Goal: Find specific page/section: Find specific page/section

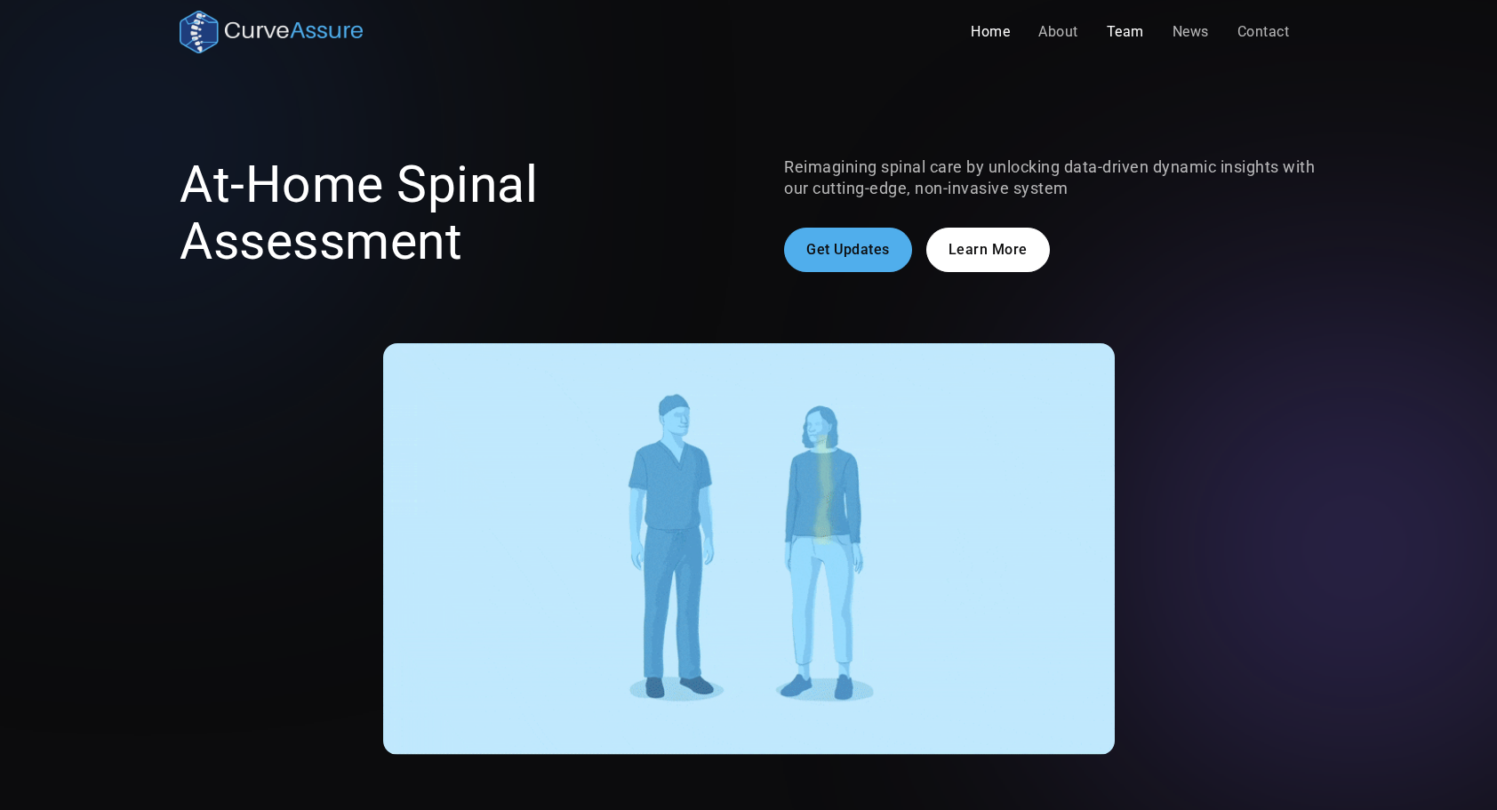
click at [1104, 43] on link "Team" at bounding box center [1125, 32] width 66 height 36
